Goal: Information Seeking & Learning: Learn about a topic

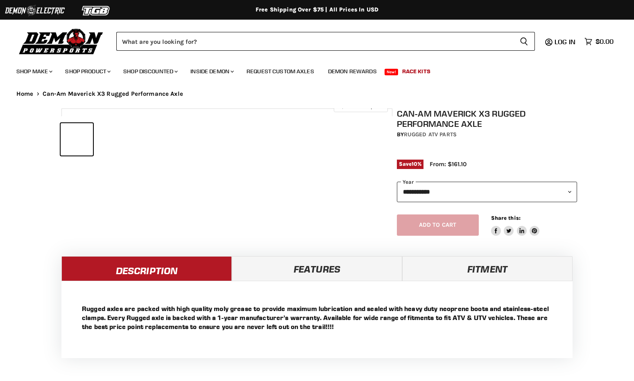
select select "******"
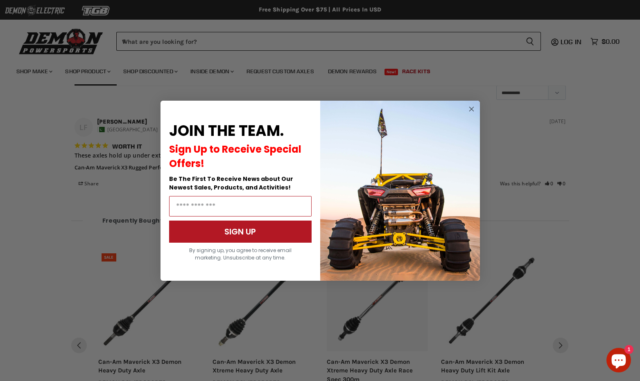
scroll to position [663, 0]
